Goal: Check status: Check status

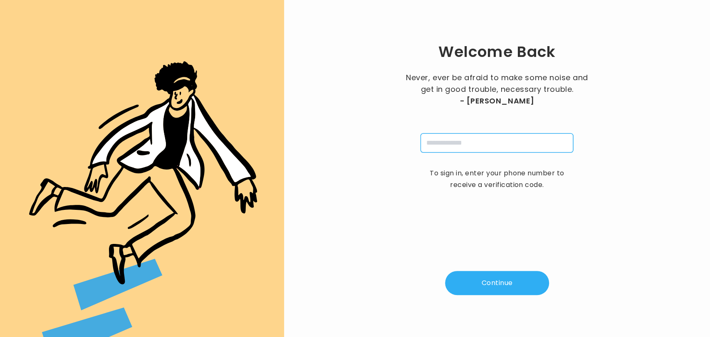
click at [447, 141] on input "tel" at bounding box center [496, 142] width 153 height 19
type input "**********"
click at [479, 290] on button "Continue" at bounding box center [497, 283] width 104 height 24
type input "*"
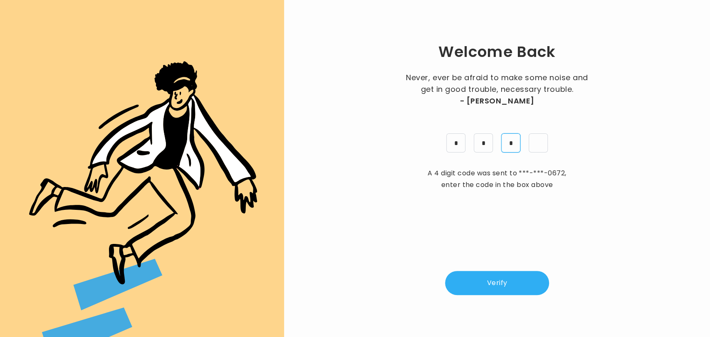
type input "*"
click at [479, 290] on button "Verify" at bounding box center [497, 283] width 104 height 24
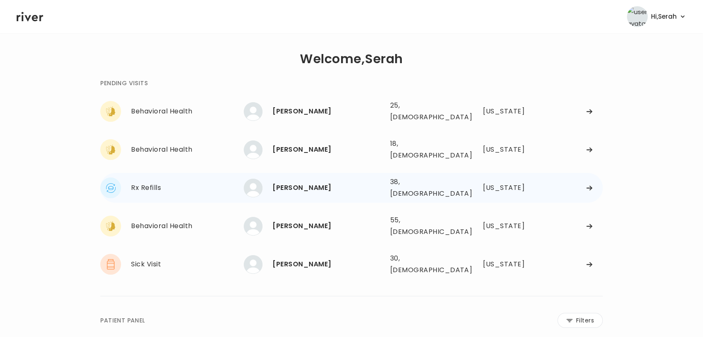
click at [292, 182] on div "[PERSON_NAME]" at bounding box center [327, 188] width 111 height 12
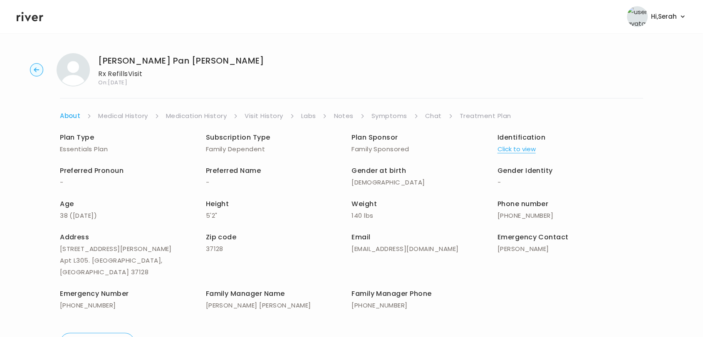
click at [207, 116] on link "Medication History" at bounding box center [196, 116] width 61 height 12
